Goal: Task Accomplishment & Management: Use online tool/utility

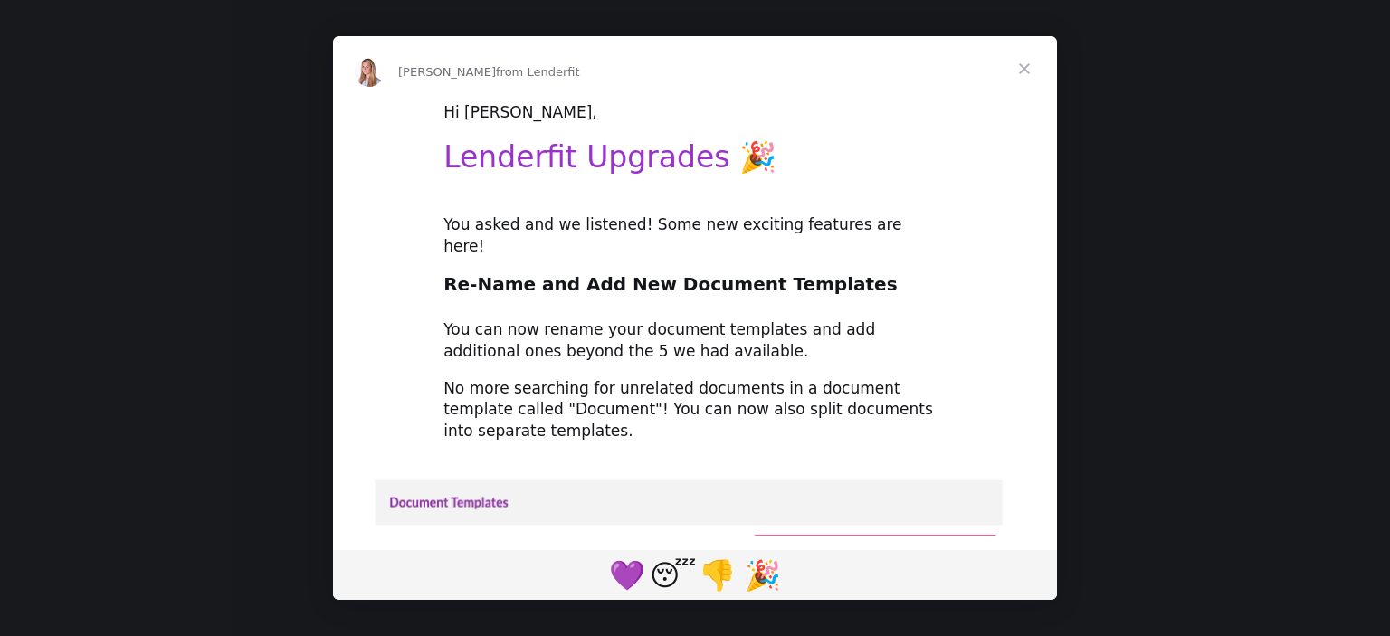
scroll to position [181, 0]
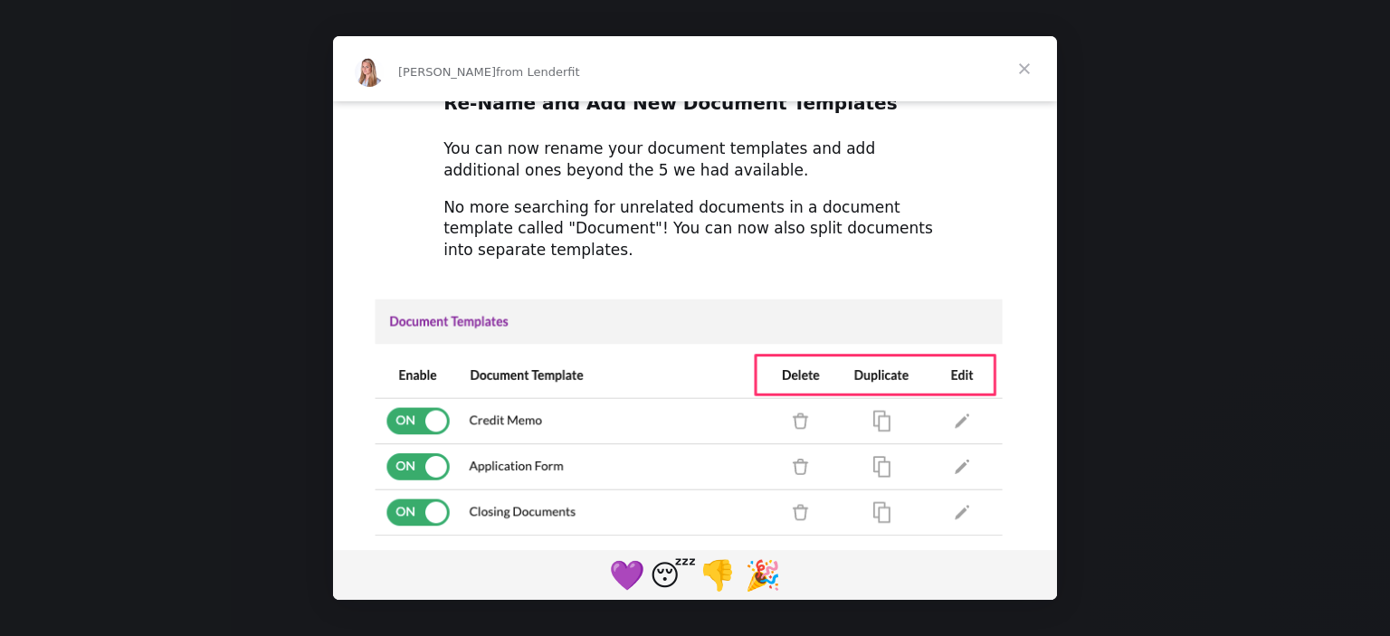
click at [1028, 67] on span "Close" at bounding box center [1024, 68] width 65 height 65
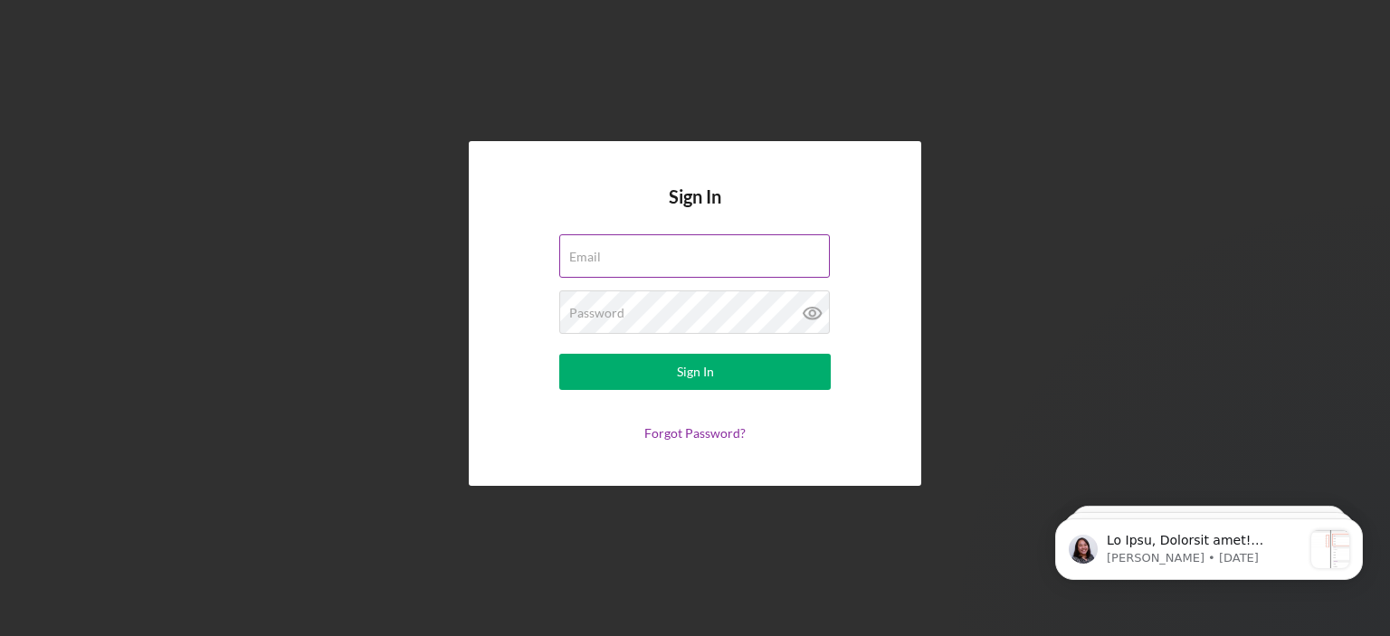
scroll to position [0, 0]
click at [619, 248] on div "Email" at bounding box center [695, 256] width 272 height 45
type input "[PERSON_NAME][EMAIL_ADDRESS][DOMAIN_NAME]"
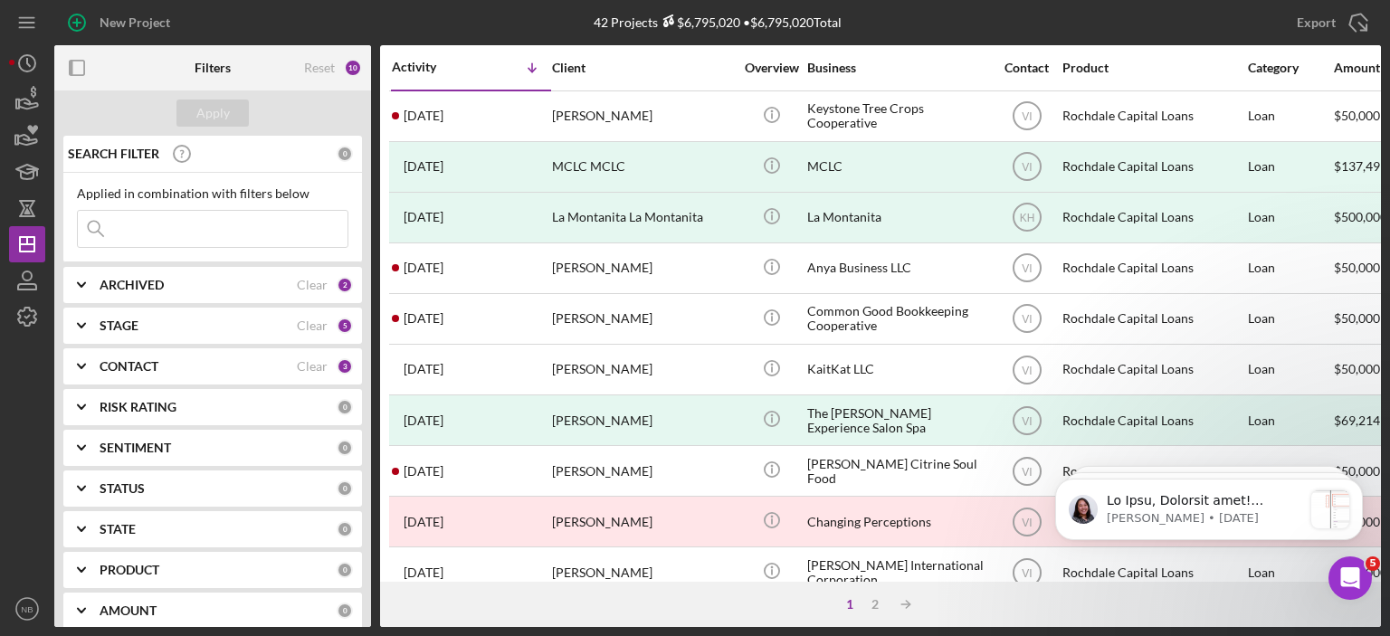
click at [80, 282] on icon "Icon/Expander" at bounding box center [81, 285] width 45 height 45
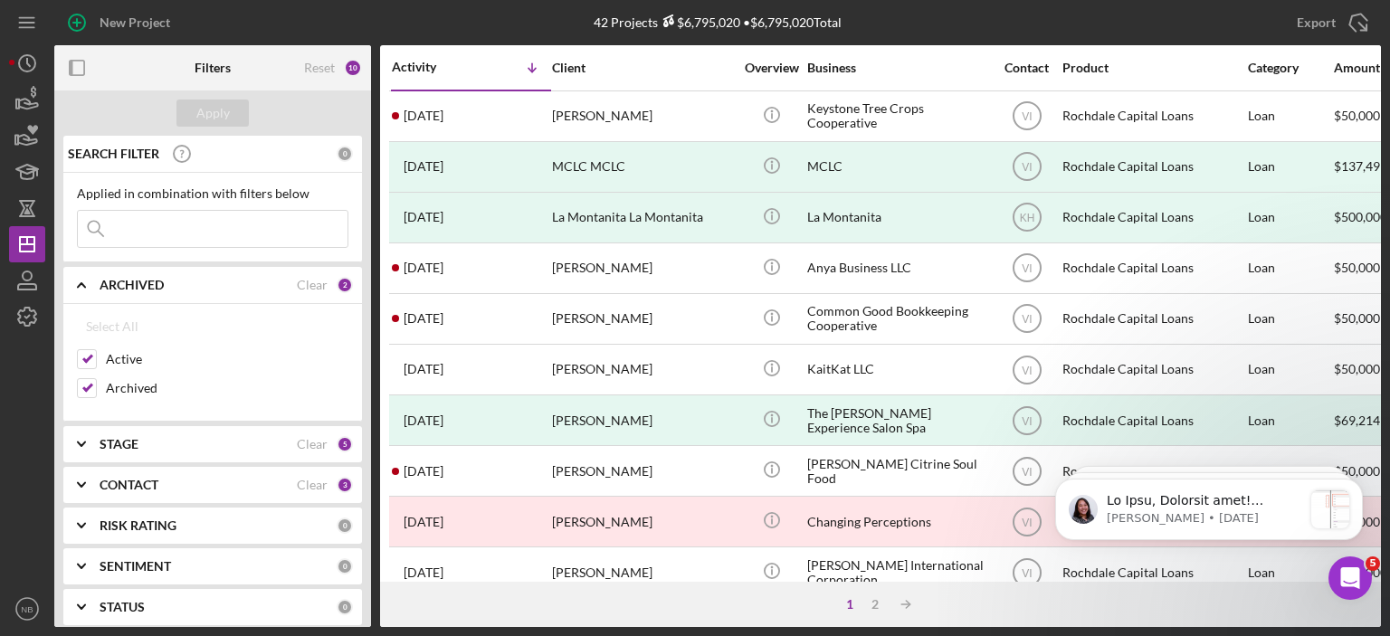
click at [80, 282] on icon "Icon/Expander" at bounding box center [81, 285] width 45 height 45
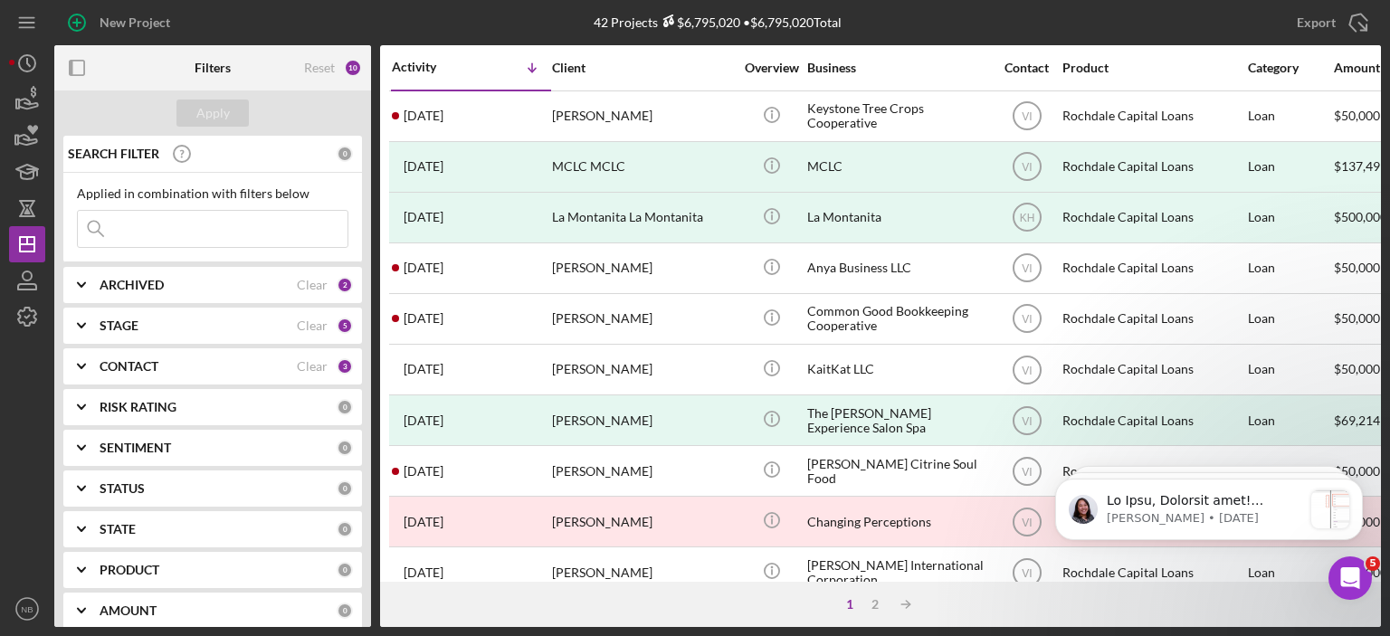
click at [76, 316] on icon "Icon/Expander" at bounding box center [81, 325] width 45 height 45
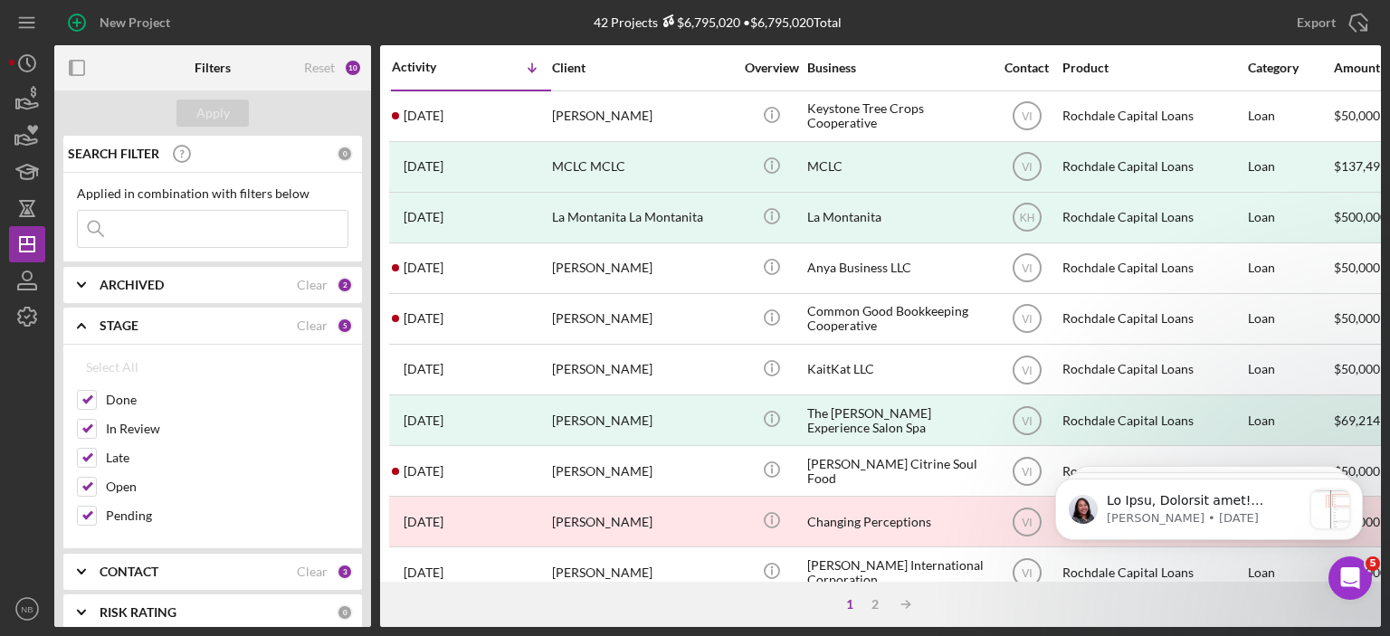
click at [76, 316] on icon "Icon/Expander" at bounding box center [81, 325] width 45 height 45
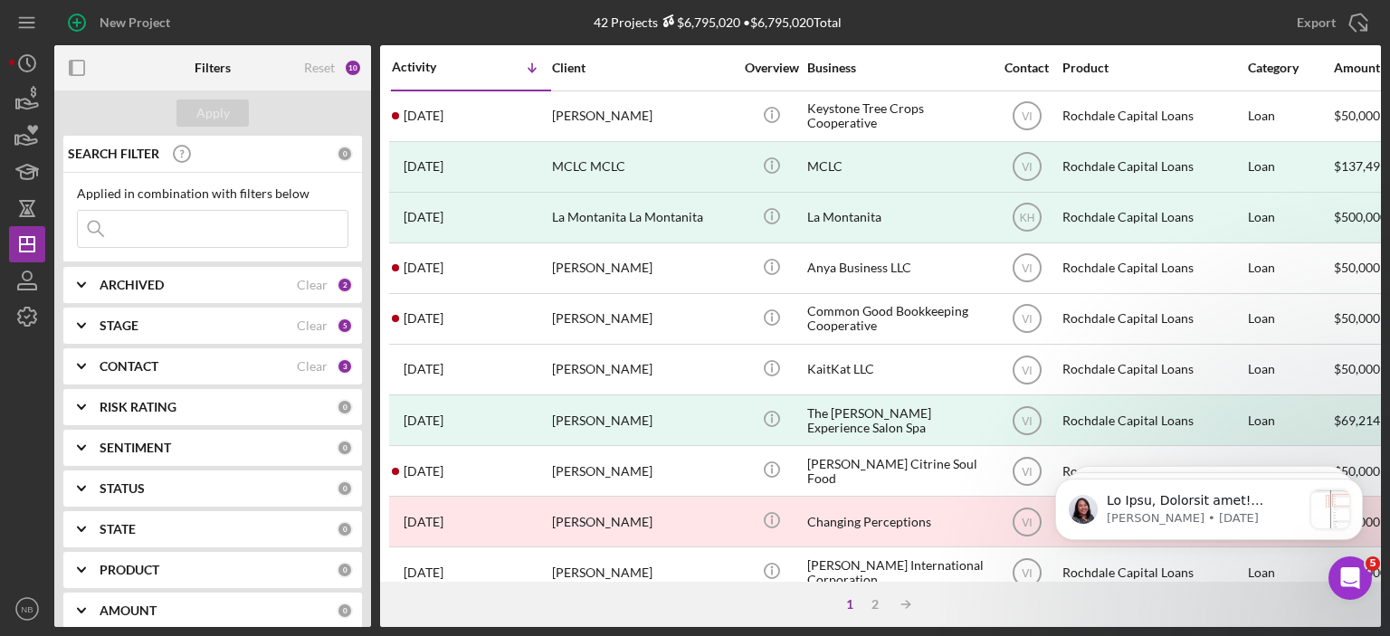
click at [76, 359] on icon "Icon/Expander" at bounding box center [81, 366] width 45 height 45
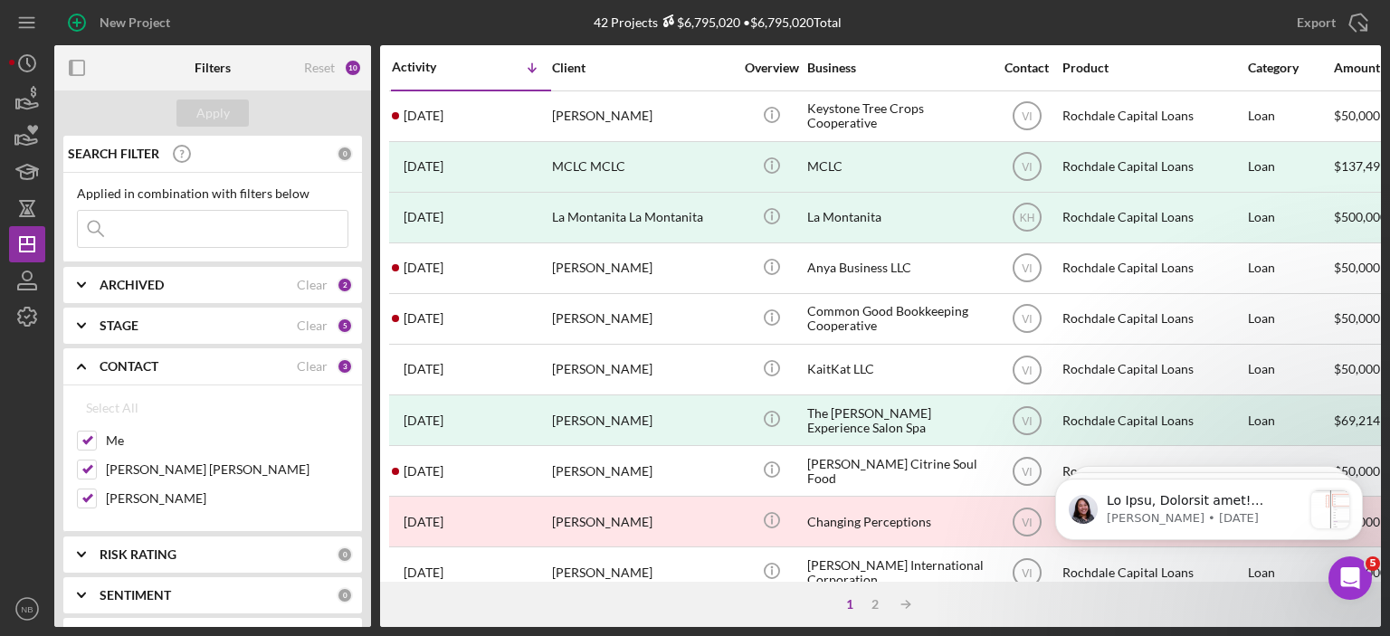
click at [76, 359] on icon "Icon/Expander" at bounding box center [81, 366] width 45 height 45
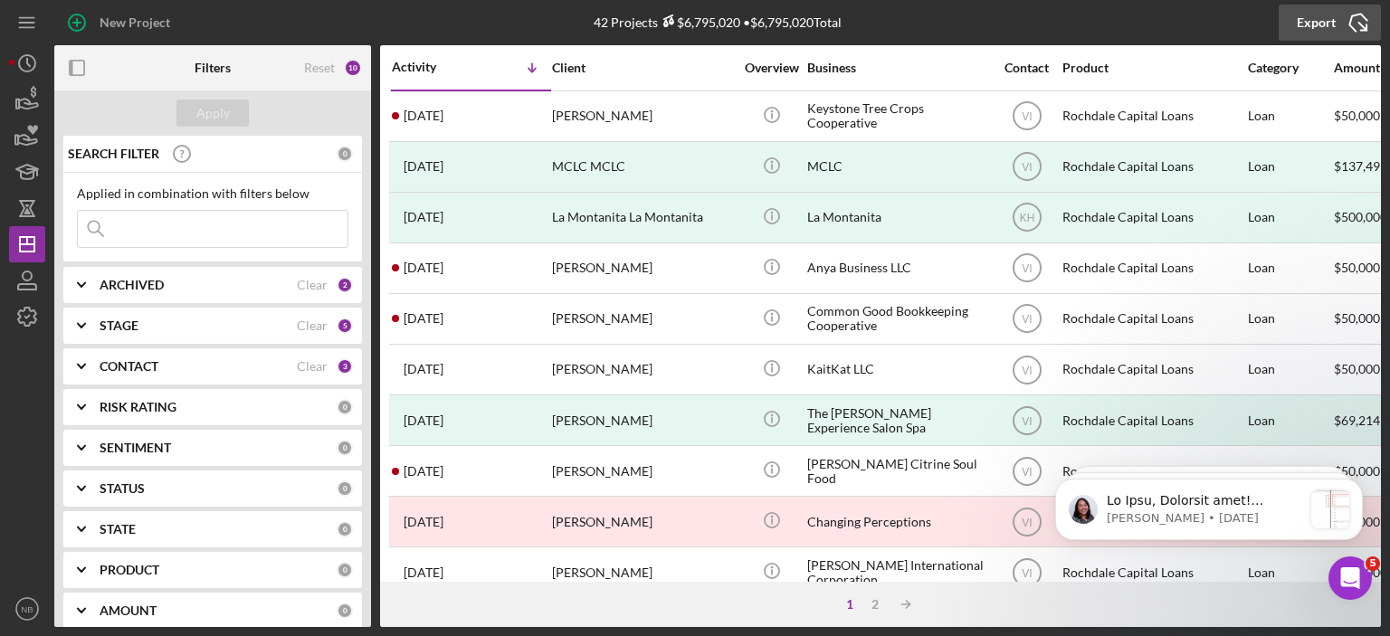
click at [1322, 21] on div "Export" at bounding box center [1316, 23] width 39 height 36
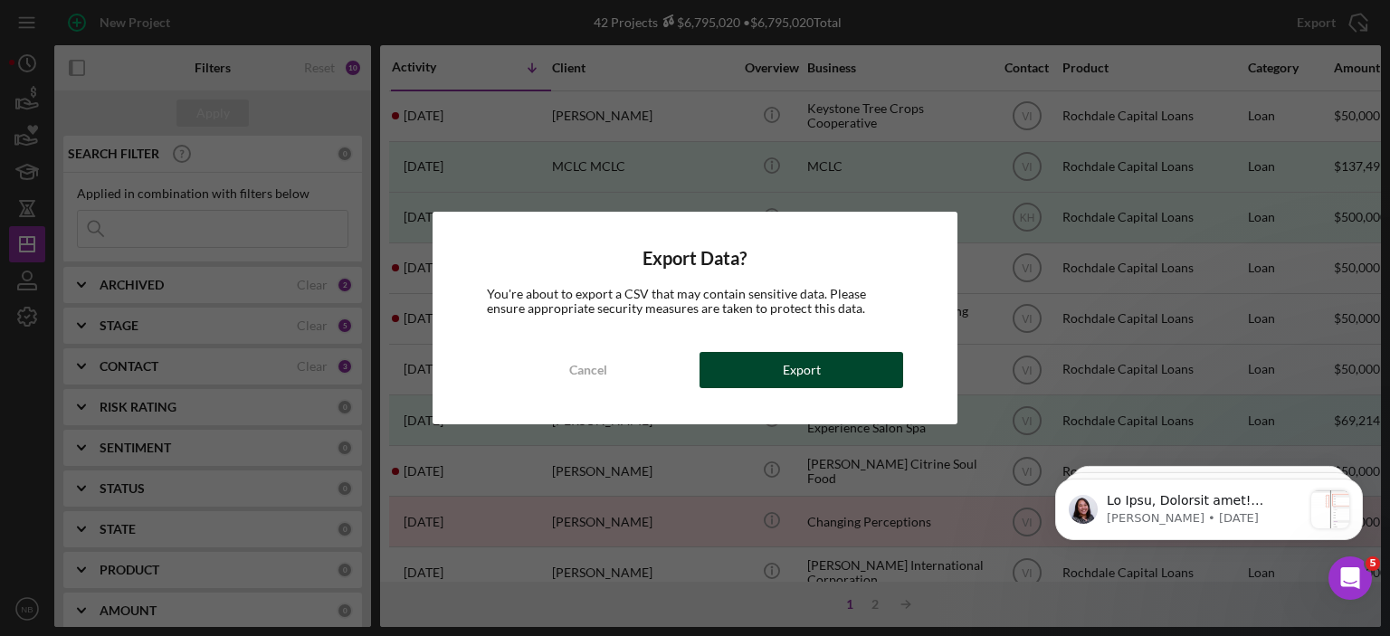
click at [798, 377] on div "Export" at bounding box center [802, 370] width 38 height 36
